Goal: Transaction & Acquisition: Purchase product/service

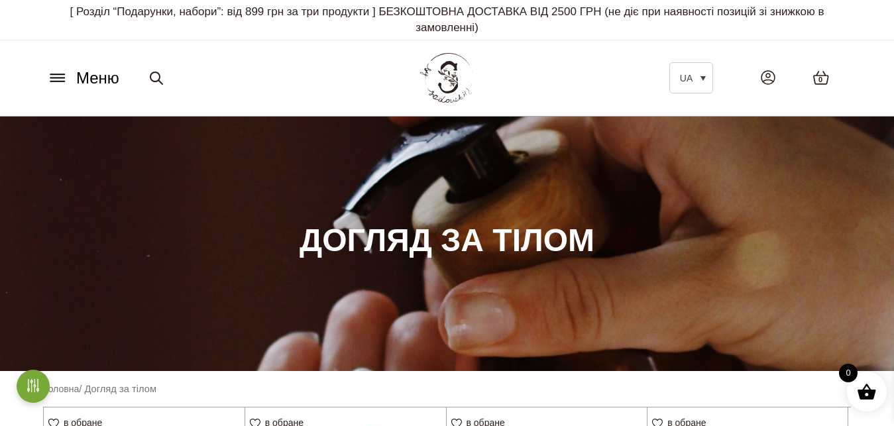
click at [87, 73] on span "Меню" at bounding box center [97, 78] width 43 height 24
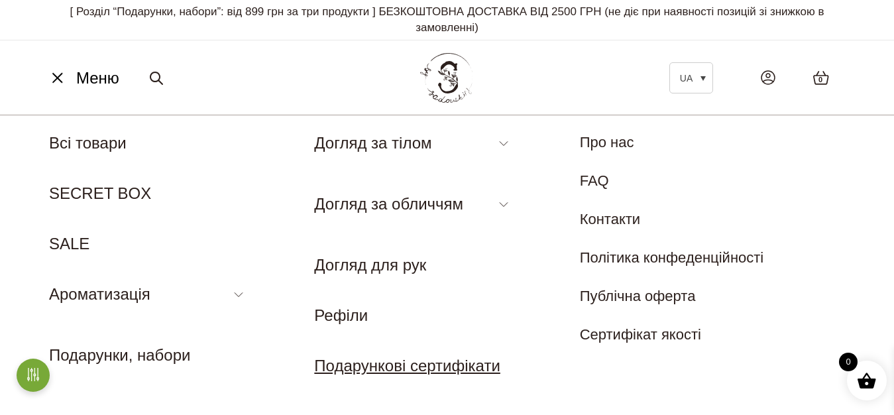
click at [356, 371] on link "Подарункові сертифікати" at bounding box center [407, 365] width 186 height 18
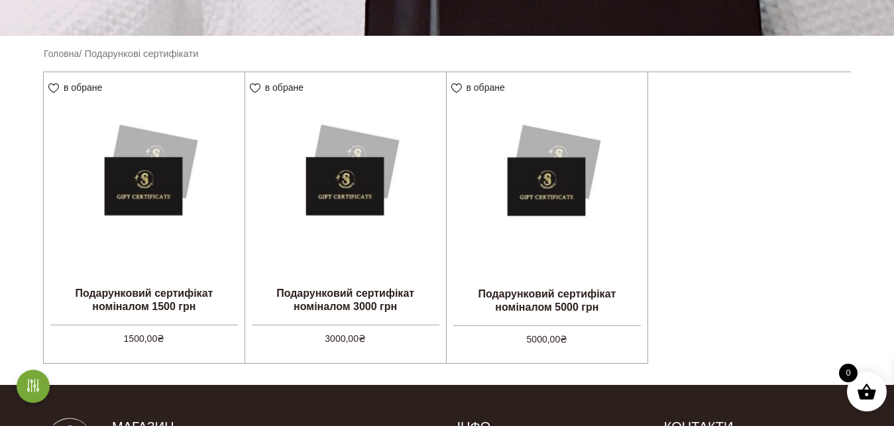
scroll to position [333, 0]
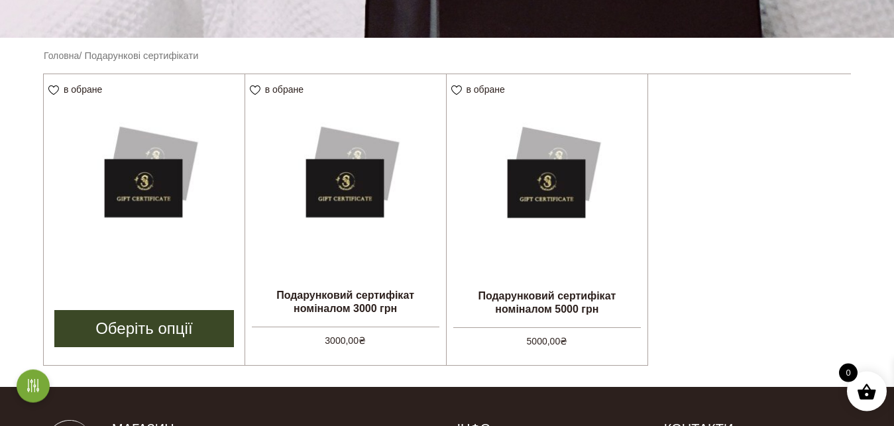
click at [196, 212] on img at bounding box center [144, 174] width 201 height 201
click at [101, 180] on img at bounding box center [144, 174] width 201 height 201
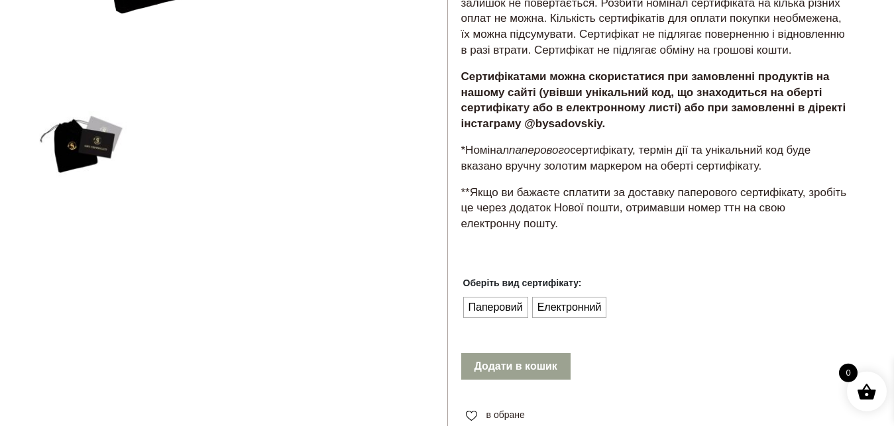
scroll to position [374, 0]
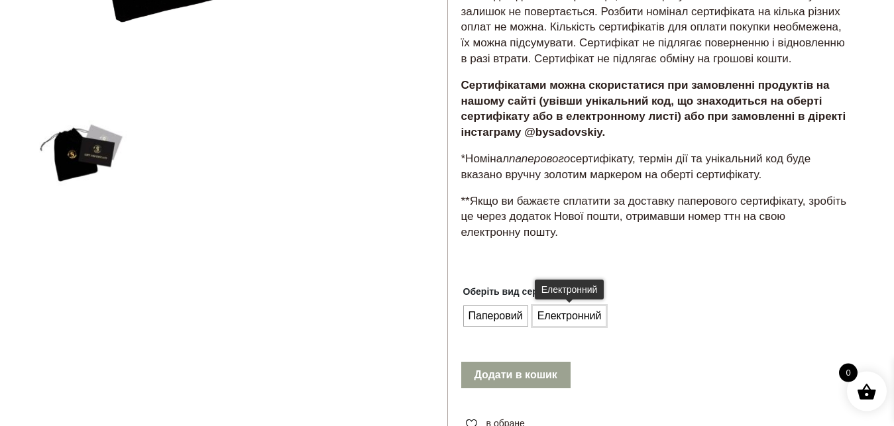
click at [549, 327] on span "Електронний" at bounding box center [569, 315] width 71 height 21
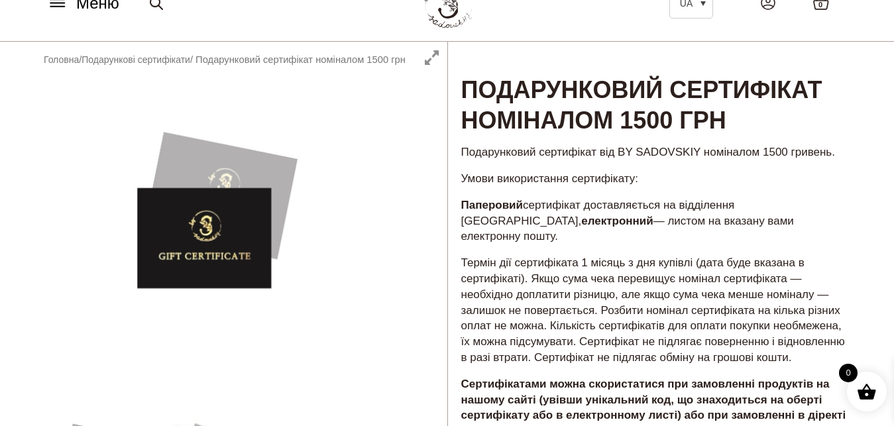
scroll to position [68, 0]
